Goal: Book appointment/travel/reservation

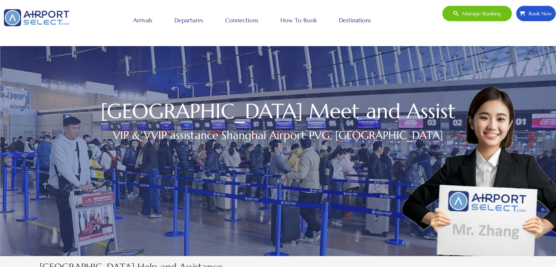
click at [140, 25] on link "Arrivals" at bounding box center [142, 20] width 23 height 18
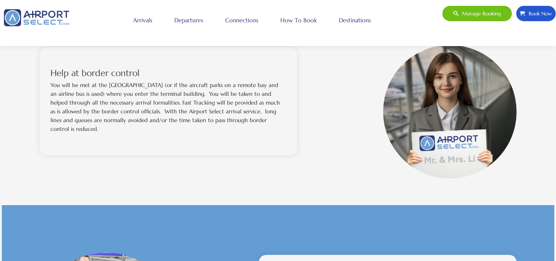
scroll to position [366, 0]
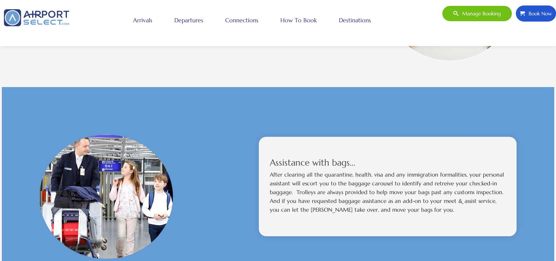
click at [538, 8] on span "Book Now" at bounding box center [538, 13] width 27 height 15
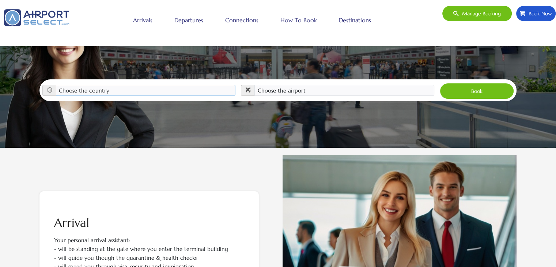
click at [137, 85] on select "Choose the country Albania Austria Bosnia and Herzegovina Canada China Croatia …" at bounding box center [146, 90] width 180 height 11
select select "CHN"
click at [56, 85] on select "Choose the country Albania Austria Bosnia and Herzegovina Canada China Croatia …" at bounding box center [146, 90] width 180 height 11
click at [277, 85] on select "Choose the airport Beijing Capital (PEK) Beijing Daxing (PKX) Chengdu Shuangliu…" at bounding box center [345, 90] width 180 height 11
select select "PVG"
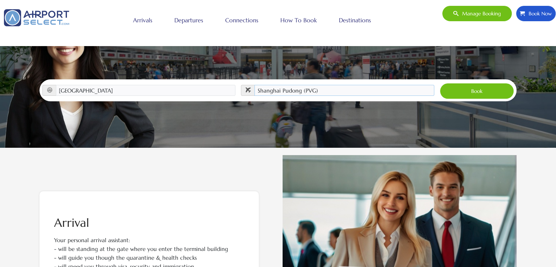
click at [255, 85] on select "Choose the airport Beijing Capital (PEK) Beijing Daxing (PKX) Chengdu Shuangliu…" at bounding box center [345, 90] width 180 height 11
click at [475, 83] on button "Book" at bounding box center [477, 91] width 74 height 16
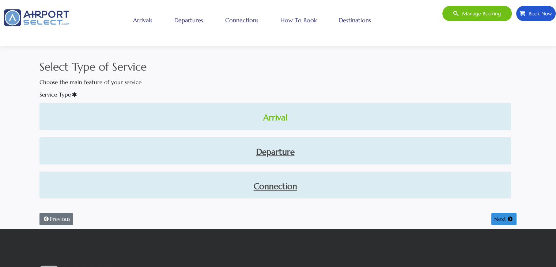
click at [279, 123] on link "Arrival" at bounding box center [275, 118] width 460 height 12
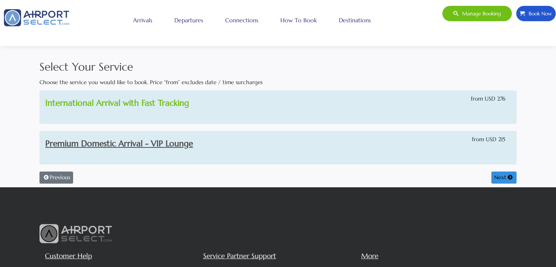
click at [160, 103] on link "International Arrival with Fast Tracking" at bounding box center [117, 103] width 144 height 10
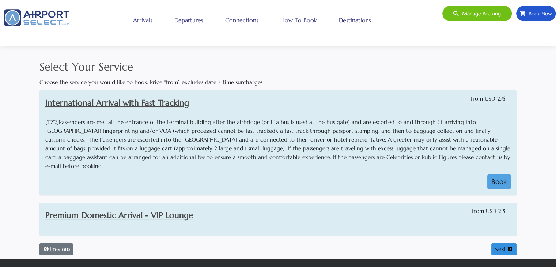
click at [498, 174] on button "Book" at bounding box center [499, 181] width 23 height 15
select select "1"
